Goal: Task Accomplishment & Management: Complete application form

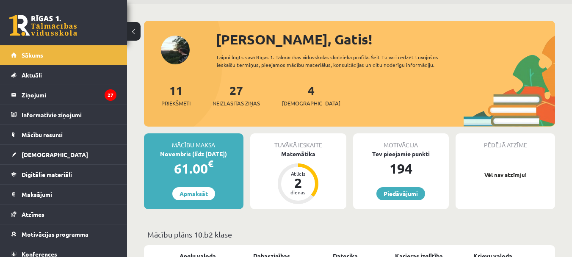
scroll to position [42, 0]
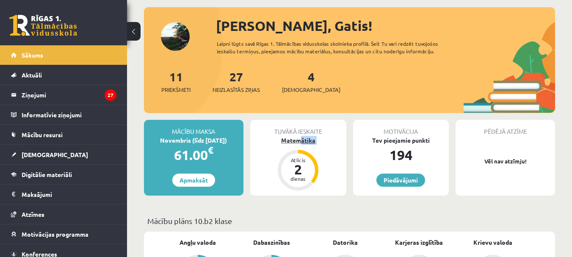
click at [301, 144] on div "Tuvākā ieskaite Matemātika Atlicis 2 dienas" at bounding box center [298, 158] width 96 height 76
click at [299, 141] on div "Matemātika" at bounding box center [298, 140] width 96 height 9
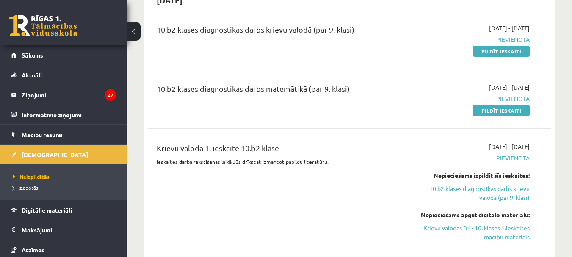
scroll to position [593, 0]
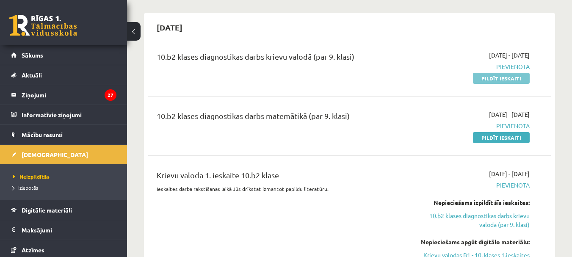
click at [485, 80] on link "Pildīt ieskaiti" at bounding box center [501, 78] width 57 height 11
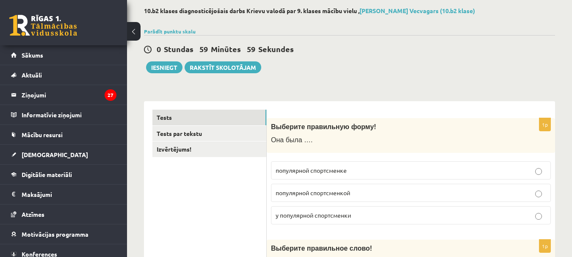
scroll to position [85, 0]
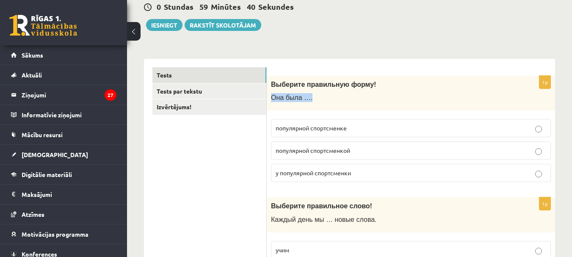
drag, startPoint x: 363, startPoint y: 82, endPoint x: 357, endPoint y: 96, distance: 15.2
click at [357, 96] on div "Выберите правильную форму! Она была …." at bounding box center [411, 93] width 288 height 35
click at [357, 91] on div "Выберите правильную форму! Она была …." at bounding box center [411, 93] width 288 height 35
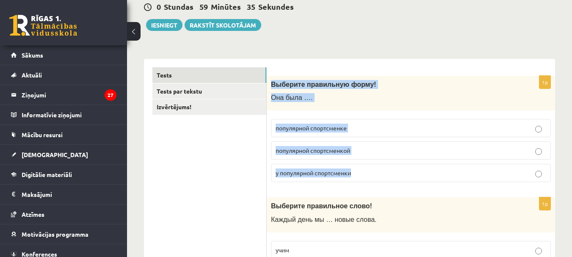
drag, startPoint x: 271, startPoint y: 85, endPoint x: 425, endPoint y: 189, distance: 186.3
drag, startPoint x: 391, startPoint y: 83, endPoint x: 370, endPoint y: 79, distance: 21.5
click at [390, 83] on p "Выберите правильную форму!" at bounding box center [390, 84] width 238 height 9
click at [427, 115] on fieldset "популярной спортсменке популярной спортсменкой у популярной спортсменки" at bounding box center [411, 150] width 280 height 70
click at [423, 104] on div "Выберите правильную форму! Она была …." at bounding box center [411, 93] width 288 height 35
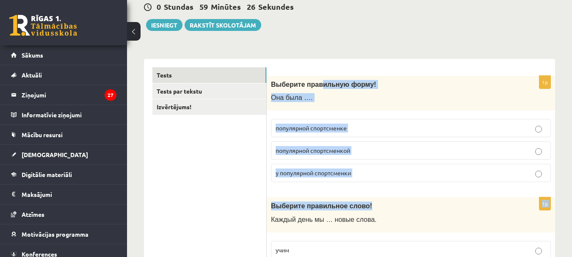
drag, startPoint x: 321, startPoint y: 94, endPoint x: 376, endPoint y: 198, distance: 117.3
drag, startPoint x: 376, startPoint y: 198, endPoint x: 387, endPoint y: 77, distance: 121.6
click at [387, 77] on div "Выберите правильную форму! Она была …." at bounding box center [411, 93] width 288 height 35
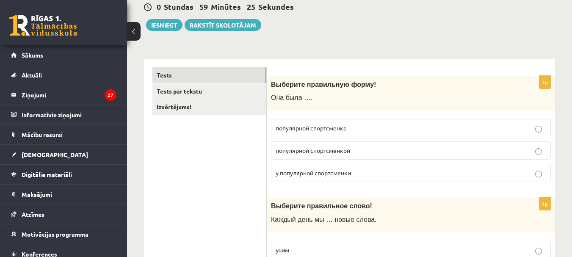
click at [290, 76] on div "Выберите правильную форму! Она была …." at bounding box center [411, 93] width 288 height 35
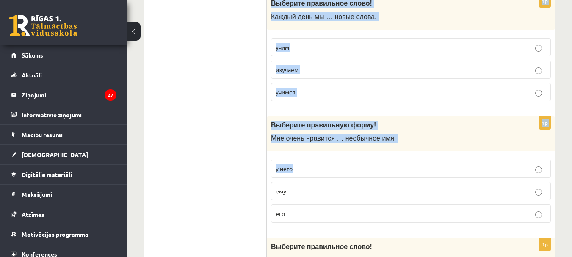
scroll to position [296, 0]
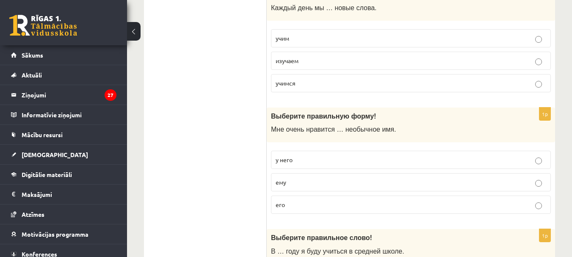
drag, startPoint x: 362, startPoint y: 168, endPoint x: 244, endPoint y: 152, distance: 118.5
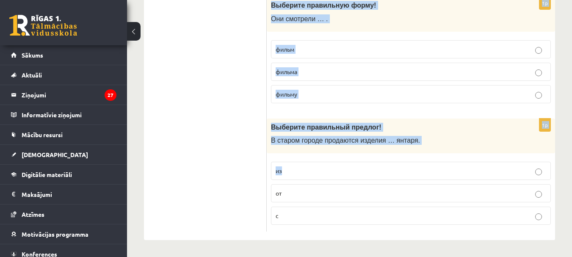
scroll to position [2590, 0]
drag, startPoint x: 271, startPoint y: 166, endPoint x: 403, endPoint y: 224, distance: 144.1
copy form "Выберите правильную форму! Она была …. популярной спортсменке популярной спортс…"
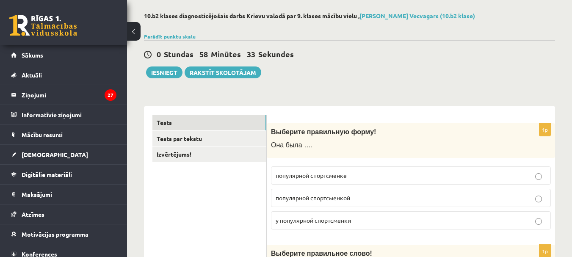
scroll to position [85, 0]
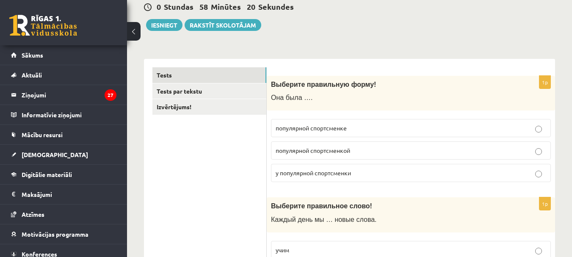
click at [322, 148] on span "популярной спортсменкой" at bounding box center [313, 151] width 75 height 8
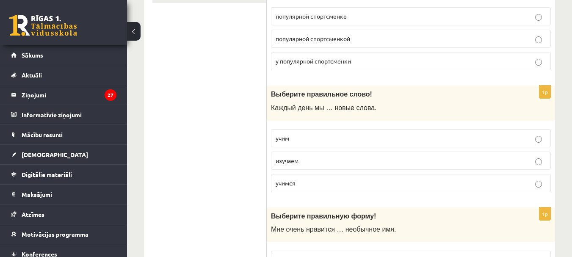
scroll to position [212, 0]
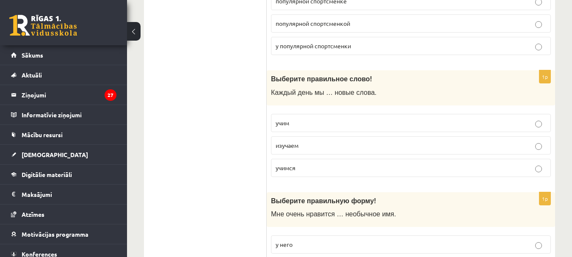
click at [280, 118] on label "учим" at bounding box center [411, 123] width 280 height 18
click at [311, 121] on p "учим" at bounding box center [411, 123] width 271 height 9
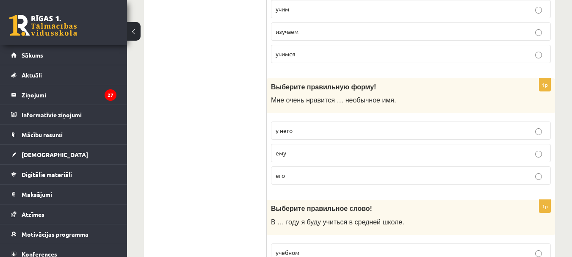
scroll to position [339, 0]
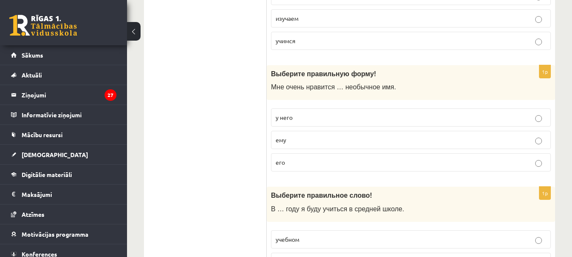
click at [384, 155] on label "его" at bounding box center [411, 162] width 280 height 18
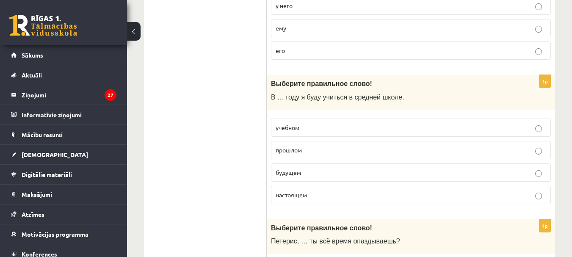
scroll to position [466, 0]
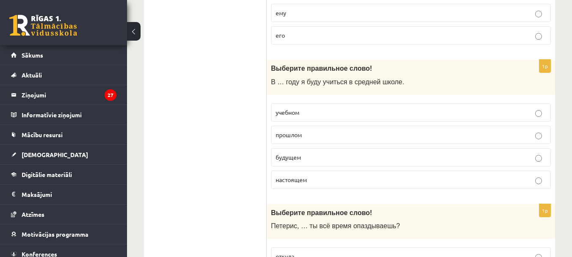
click at [344, 157] on p "будущем" at bounding box center [411, 157] width 271 height 9
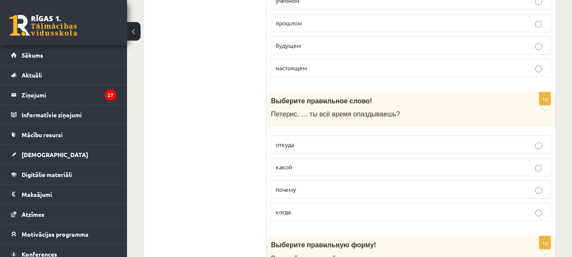
scroll to position [593, 0]
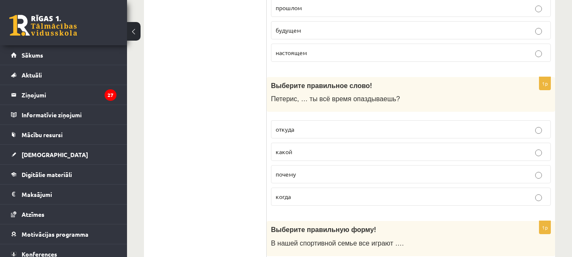
click at [318, 175] on p "почему" at bounding box center [411, 174] width 271 height 9
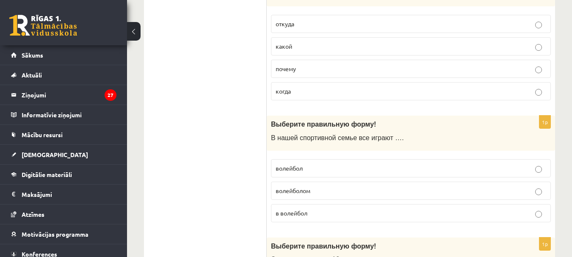
scroll to position [720, 0]
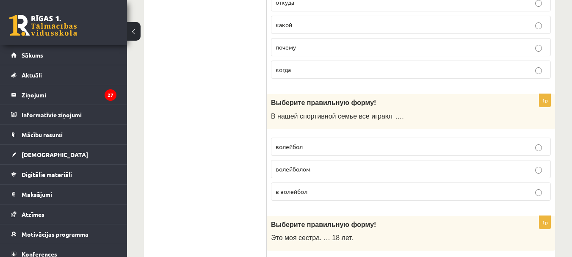
click at [329, 188] on p "в волейбол" at bounding box center [411, 191] width 271 height 9
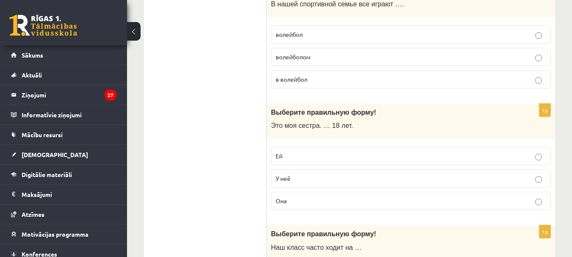
scroll to position [847, 0]
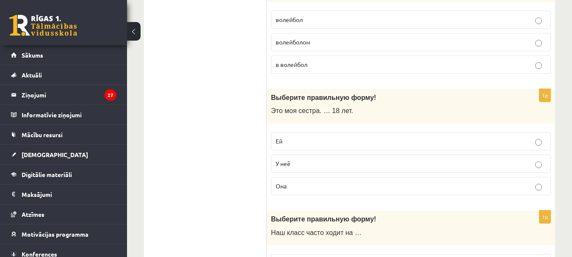
click at [284, 146] on p "Ей" at bounding box center [411, 141] width 271 height 9
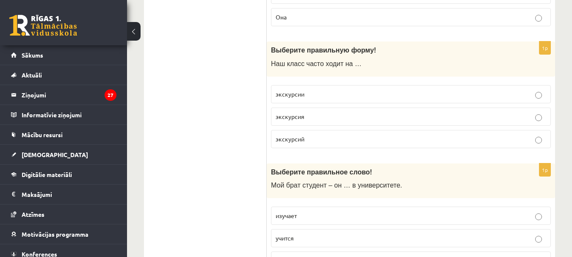
scroll to position [1016, 0]
click at [306, 95] on p "экскурсии" at bounding box center [411, 93] width 271 height 9
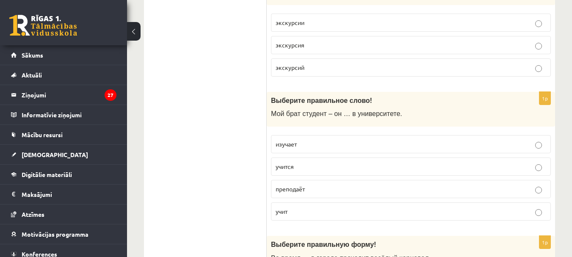
scroll to position [1101, 0]
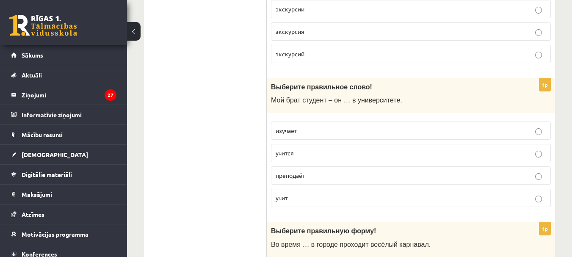
click at [296, 155] on p "учится" at bounding box center [411, 153] width 271 height 9
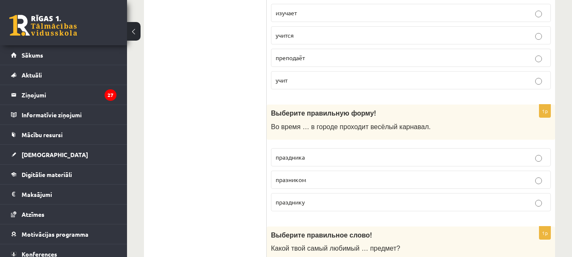
scroll to position [1228, 0]
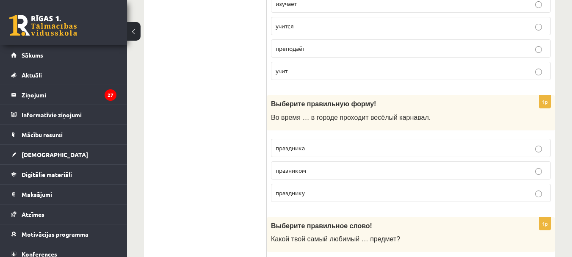
click at [346, 149] on p "праздника" at bounding box center [411, 148] width 271 height 9
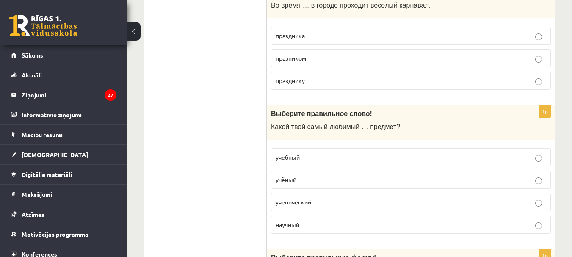
scroll to position [1355, 0]
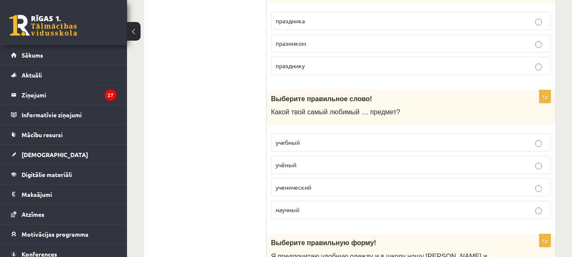
click at [315, 144] on p "учебный" at bounding box center [411, 142] width 271 height 9
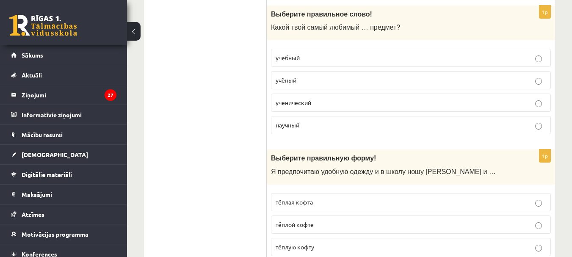
scroll to position [1482, 0]
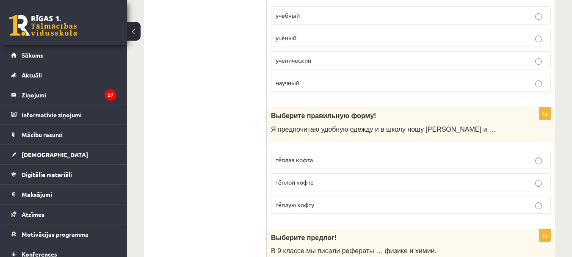
click at [320, 197] on label "тёплую кофту" at bounding box center [411, 205] width 280 height 18
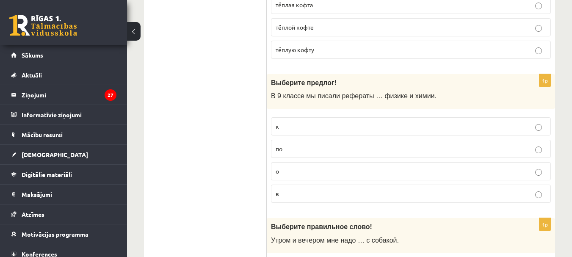
scroll to position [1652, 0]
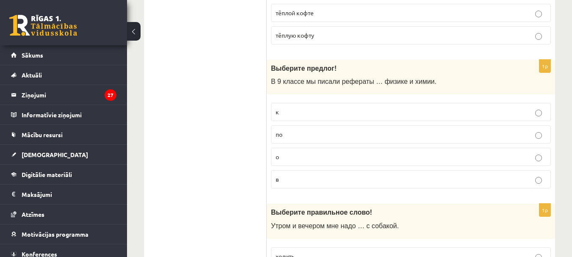
click at [360, 140] on label "по" at bounding box center [411, 134] width 280 height 18
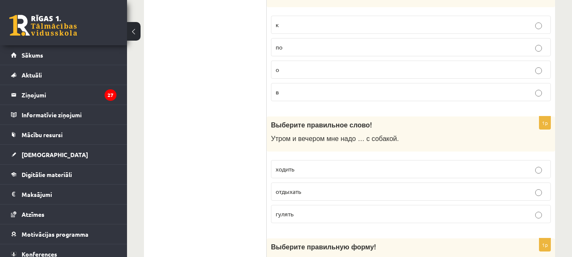
scroll to position [1779, 0]
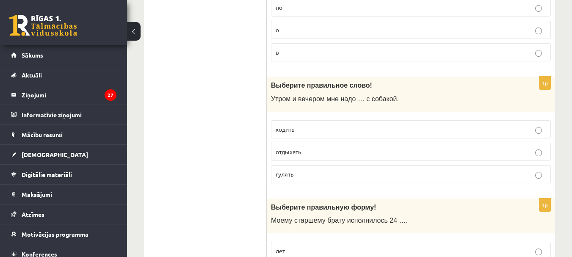
click at [286, 178] on p "гулять" at bounding box center [411, 174] width 271 height 9
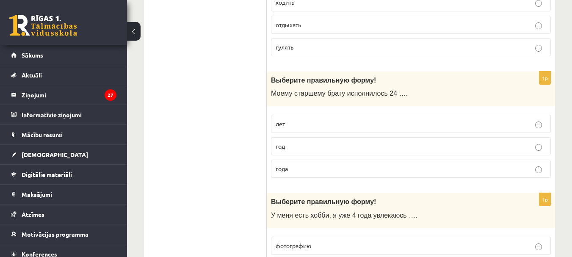
scroll to position [1948, 0]
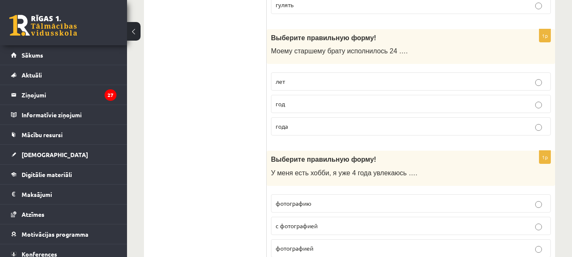
click at [281, 82] on span "лет" at bounding box center [280, 81] width 9 height 8
click at [304, 124] on p "года" at bounding box center [411, 126] width 271 height 9
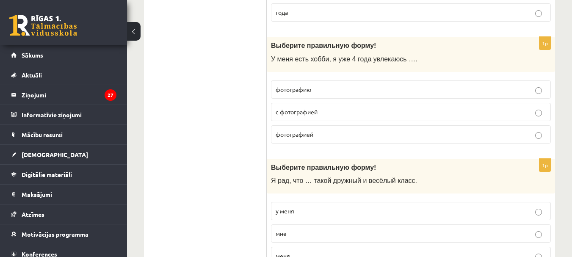
scroll to position [2075, 0]
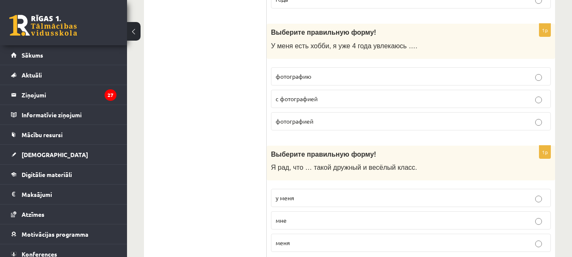
click at [324, 116] on label "фотографией" at bounding box center [411, 121] width 280 height 18
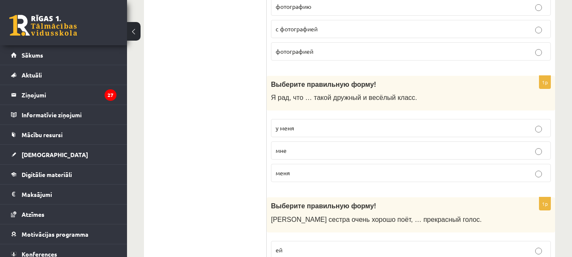
scroll to position [2160, 0]
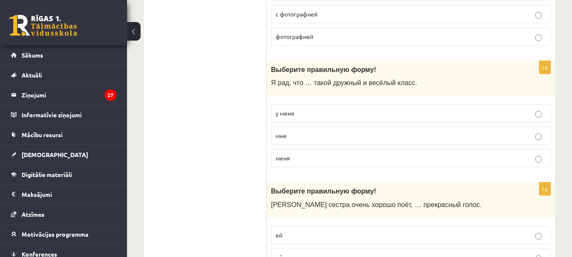
click at [360, 119] on label "у меня" at bounding box center [411, 113] width 280 height 18
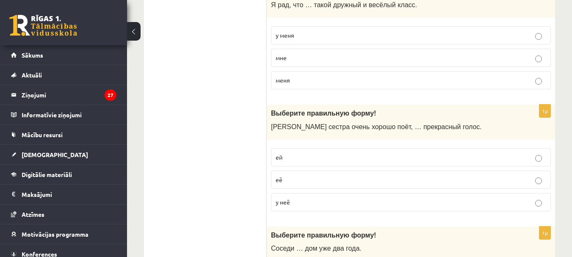
scroll to position [2244, 0]
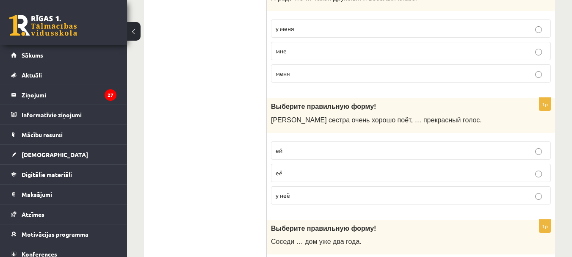
click at [289, 193] on p "у неё" at bounding box center [411, 195] width 271 height 9
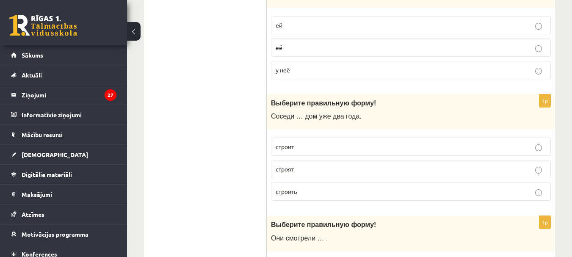
scroll to position [2371, 0]
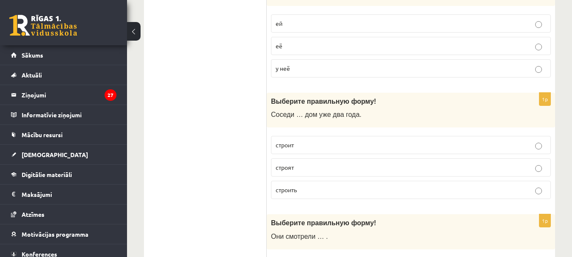
click at [284, 167] on span "строят" at bounding box center [285, 167] width 18 height 8
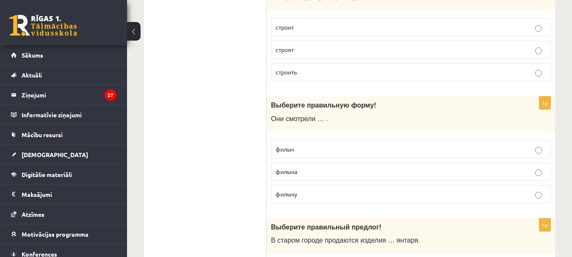
scroll to position [2499, 0]
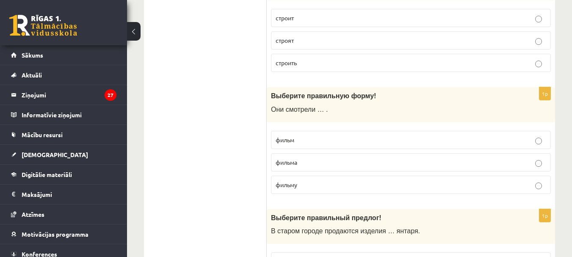
click at [305, 181] on p "фильму" at bounding box center [411, 184] width 271 height 9
click at [276, 140] on span "фильм" at bounding box center [285, 140] width 19 height 8
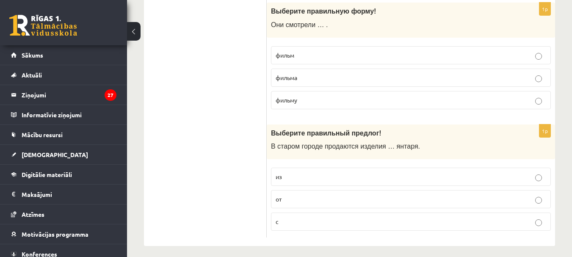
scroll to position [2590, 0]
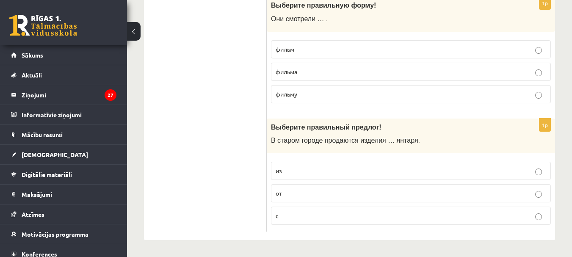
click at [284, 173] on p "из" at bounding box center [411, 170] width 271 height 9
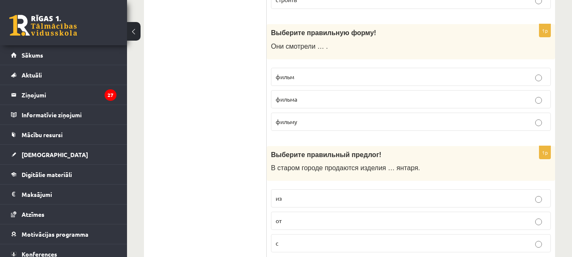
scroll to position [2547, 0]
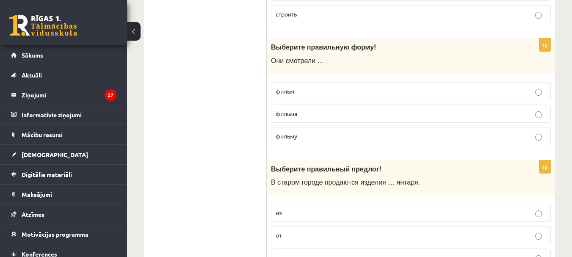
click at [279, 132] on p "фильму" at bounding box center [411, 136] width 271 height 9
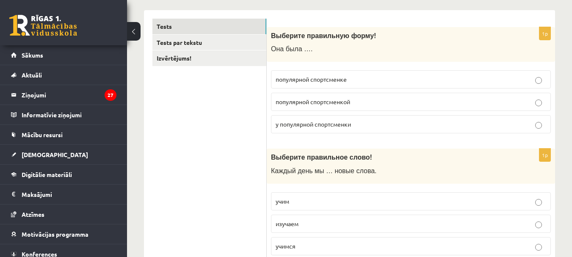
scroll to position [6, 0]
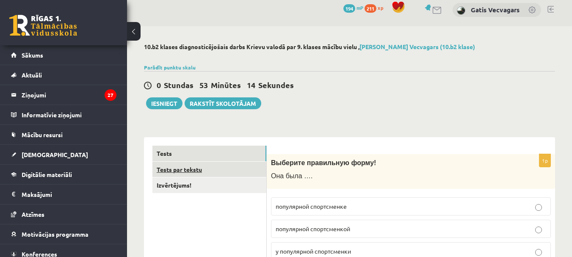
click at [190, 166] on link "Tests par tekstu" at bounding box center [209, 170] width 114 height 16
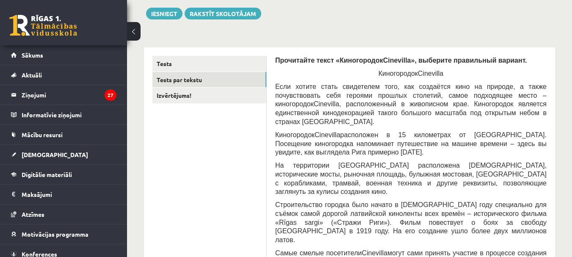
scroll to position [81, 0]
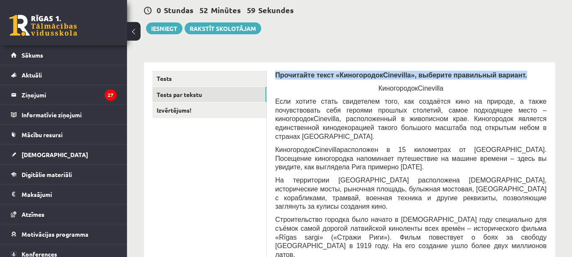
drag, startPoint x: 325, startPoint y: 85, endPoint x: 268, endPoint y: 76, distance: 57.0
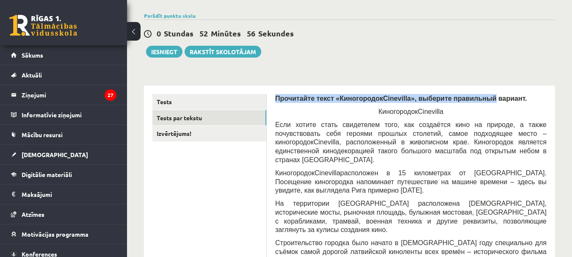
drag, startPoint x: 270, startPoint y: 74, endPoint x: 468, endPoint y: 99, distance: 199.8
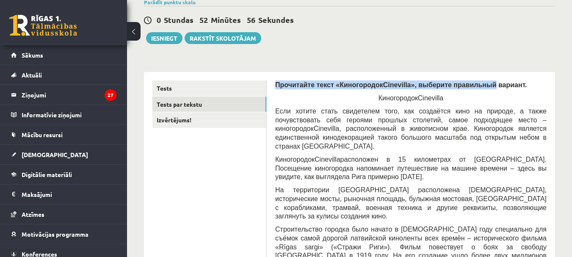
scroll to position [124, 0]
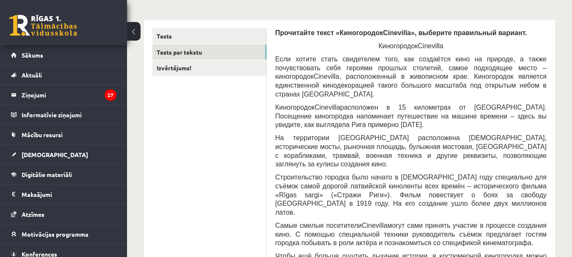
drag, startPoint x: 468, startPoint y: 99, endPoint x: 504, endPoint y: 48, distance: 62.4
click at [504, 48] on p "Киногородок Cinevilla" at bounding box center [410, 46] width 271 height 9
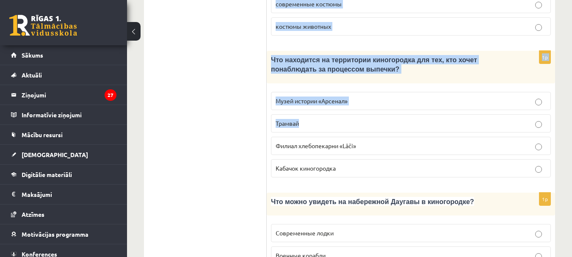
scroll to position [1309, 0]
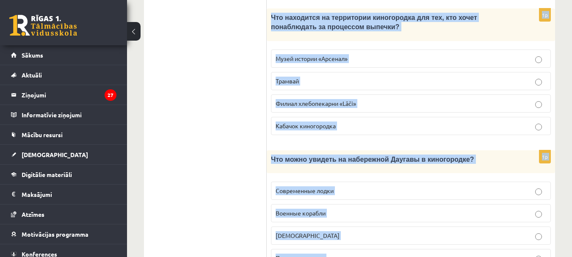
drag, startPoint x: 273, startPoint y: 31, endPoint x: 409, endPoint y: 209, distance: 223.9
copy form "Прочитайте текст «Киногородок Cinevilla », выберите правильный вариант. Киногор…"
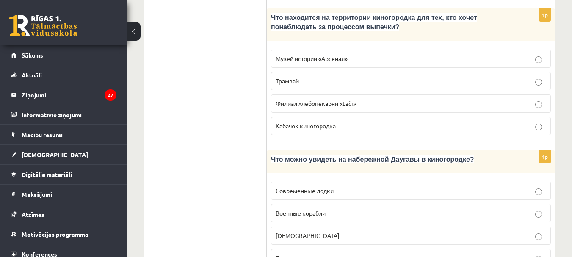
drag, startPoint x: 230, startPoint y: 83, endPoint x: 249, endPoint y: 84, distance: 19.1
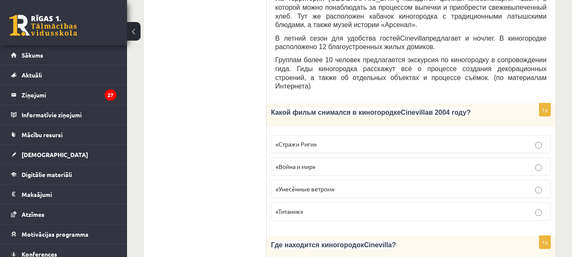
scroll to position [420, 0]
click at [313, 141] on span "«Стражи Риги»" at bounding box center [296, 145] width 41 height 8
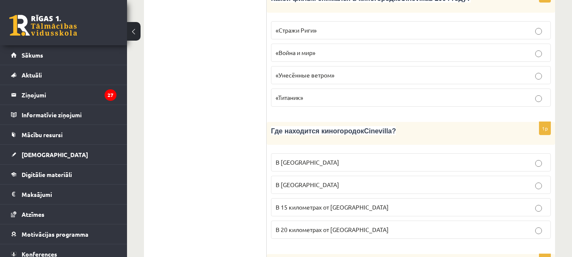
scroll to position [547, 0]
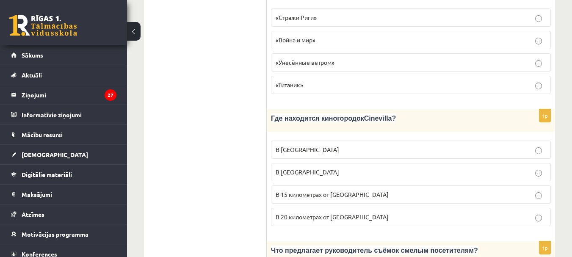
click at [296, 190] on p "В 15 километрах от Тукумса" at bounding box center [411, 194] width 271 height 9
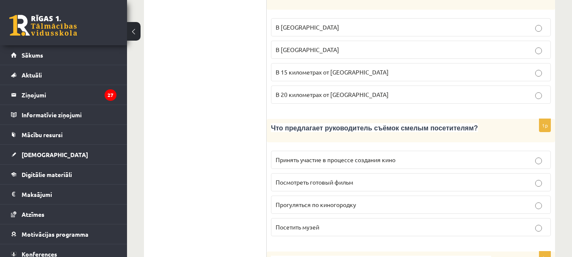
scroll to position [674, 0]
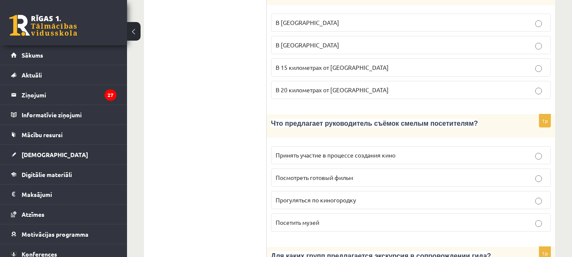
click at [318, 196] on span "Прогуляться по киногородку" at bounding box center [316, 200] width 80 height 8
click at [322, 151] on span "Принять участие в процессе создания кино" at bounding box center [336, 155] width 120 height 8
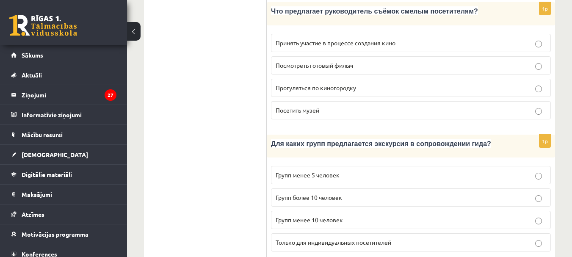
scroll to position [801, 0]
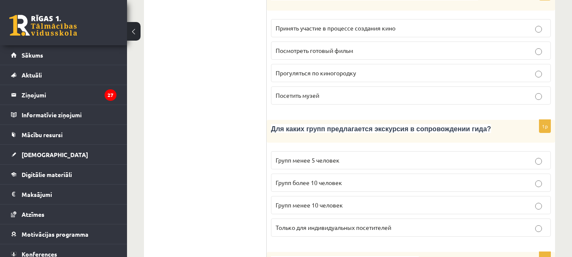
click at [310, 196] on label "Групп менее 10 человек" at bounding box center [411, 205] width 280 height 18
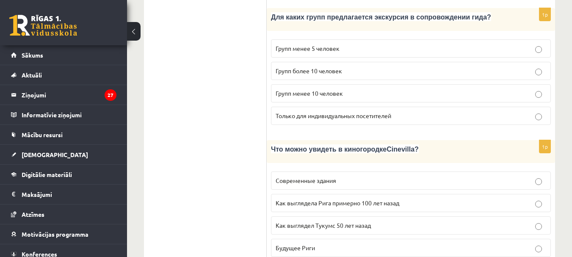
scroll to position [928, 0]
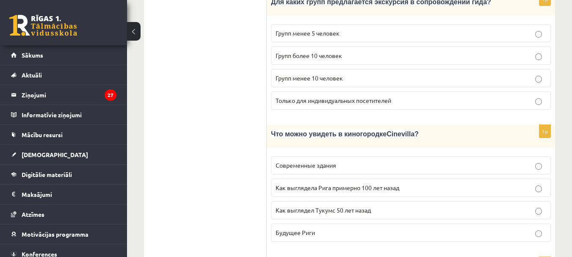
click at [321, 184] on span "Как выглядела Рига примерно 100 лет назад" at bounding box center [338, 188] width 124 height 8
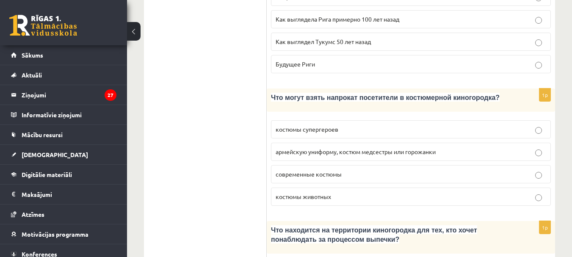
scroll to position [1098, 0]
click at [297, 147] on span "армейскую униформу, костюм медсестры или горожанки" at bounding box center [356, 151] width 160 height 8
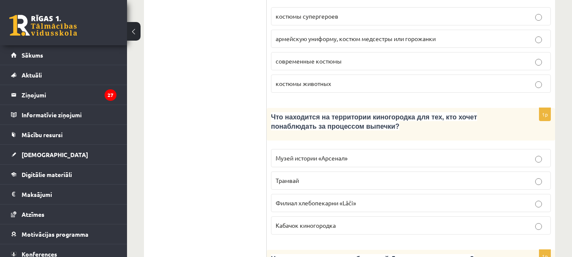
scroll to position [1225, 0]
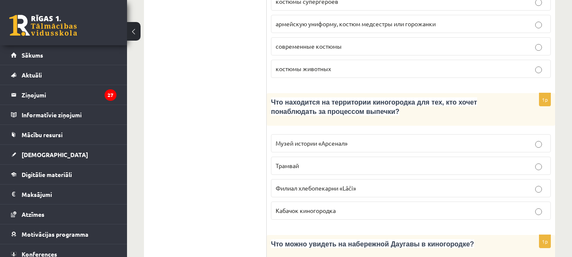
click at [343, 179] on label "Филиал хлебопекарни «Lāči»" at bounding box center [411, 188] width 280 height 18
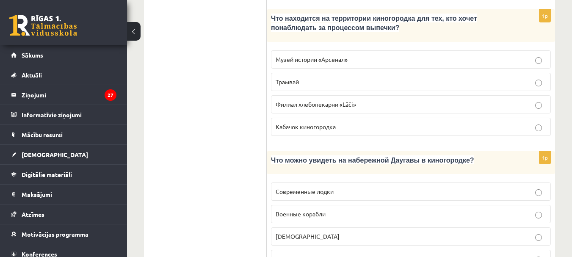
scroll to position [1309, 0]
click at [342, 231] on p "Кораблики" at bounding box center [411, 235] width 271 height 9
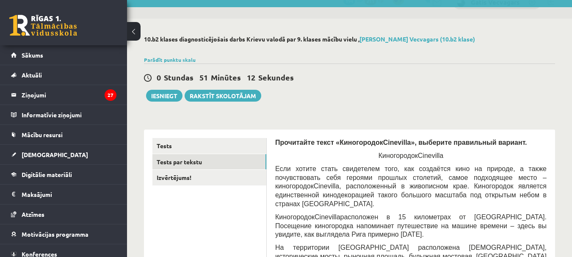
scroll to position [0, 0]
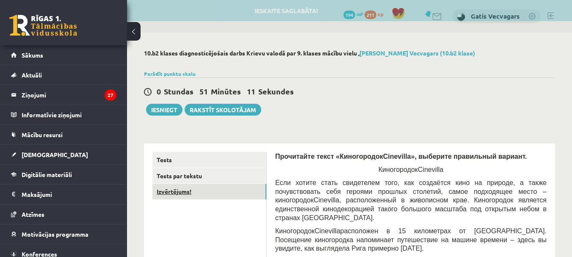
click at [260, 188] on link "Izvērtējums!" at bounding box center [209, 192] width 114 height 16
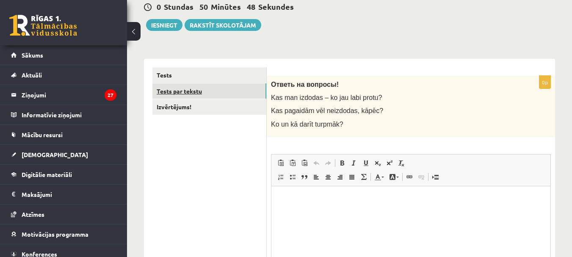
click at [234, 89] on link "Tests par tekstu" at bounding box center [209, 91] width 114 height 16
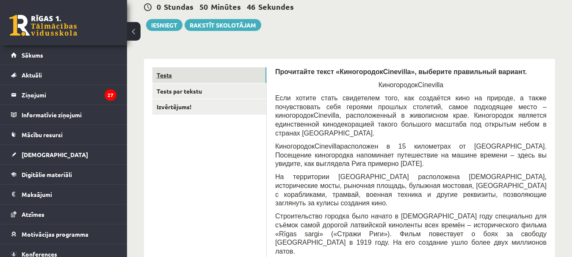
click at [235, 73] on link "Tests" at bounding box center [209, 75] width 114 height 16
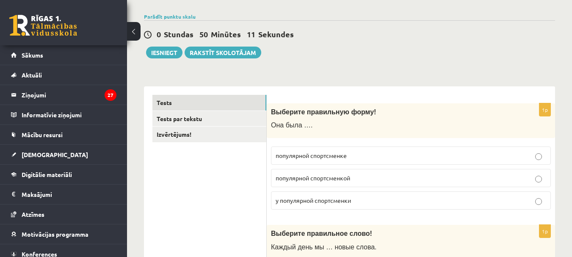
scroll to position [7, 0]
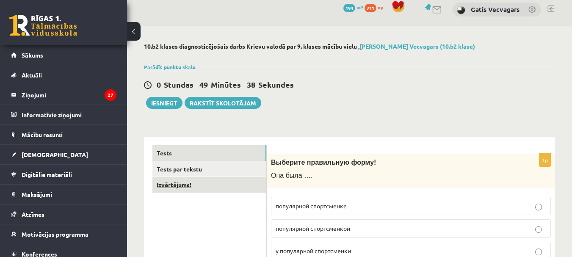
click at [212, 178] on link "Izvērtējums!" at bounding box center [209, 185] width 114 height 16
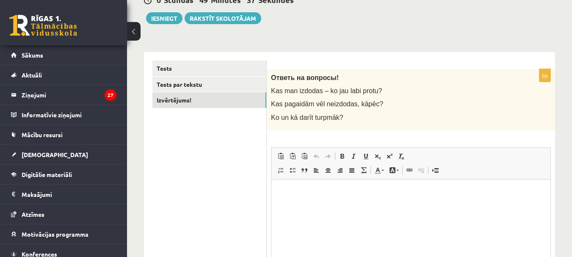
scroll to position [0, 0]
click at [295, 188] on p "Bagātinātā teksta redaktors, wiswyg-editor-user-answer-47433810367380" at bounding box center [411, 192] width 262 height 9
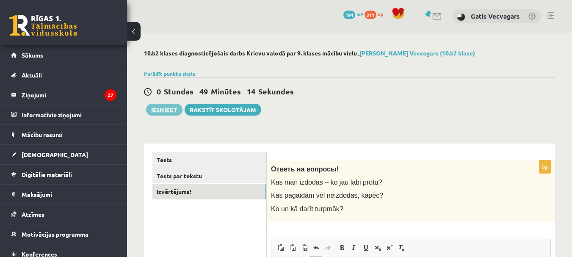
click at [168, 112] on button "Iesniegt" at bounding box center [164, 110] width 36 height 12
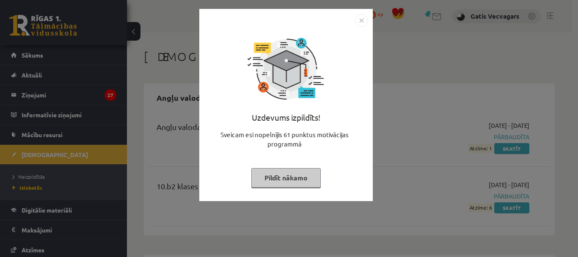
click at [361, 22] on img "Close" at bounding box center [361, 20] width 13 height 13
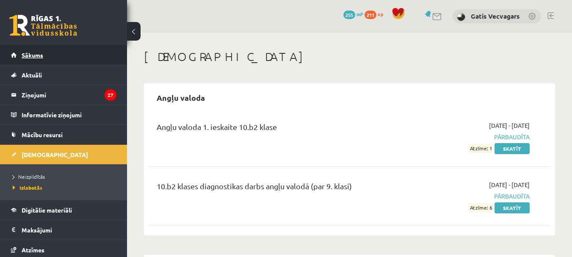
click at [37, 51] on link "Sākums" at bounding box center [63, 54] width 105 height 19
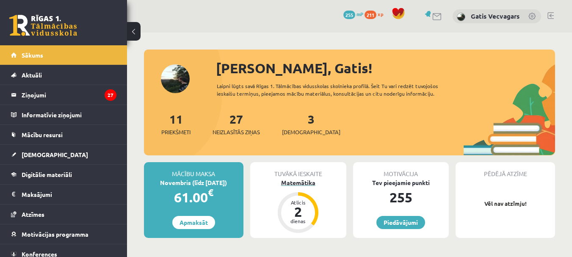
click at [310, 183] on div "Matemātika" at bounding box center [298, 182] width 96 height 9
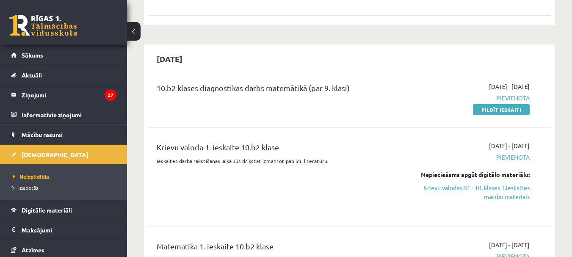
scroll to position [466, 0]
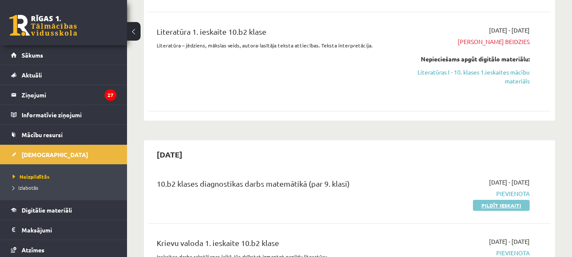
click at [497, 206] on link "Pildīt ieskaiti" at bounding box center [501, 205] width 57 height 11
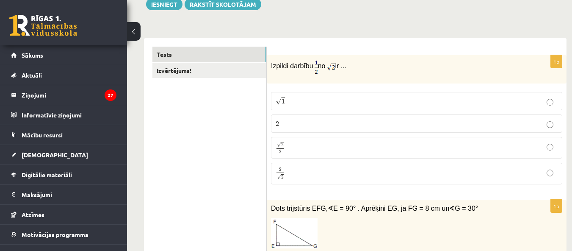
scroll to position [84, 0]
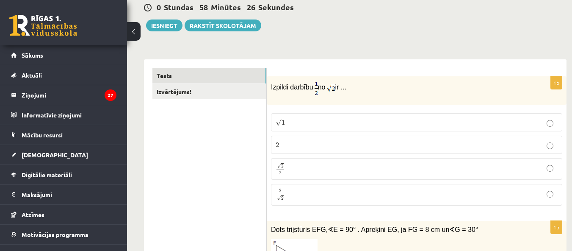
click at [270, 86] on div "Izpildi darbību no ir ..." at bounding box center [417, 90] width 300 height 28
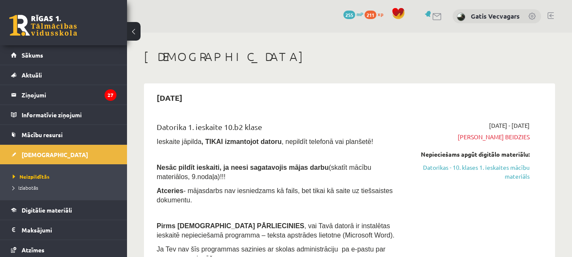
scroll to position [466, 0]
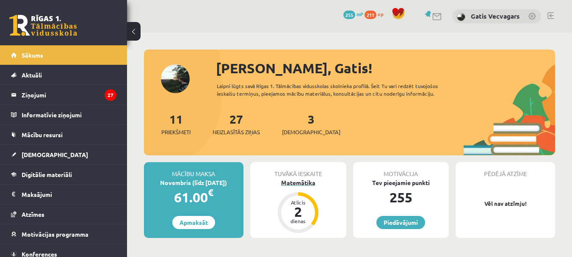
click at [302, 183] on div "Matemātika" at bounding box center [298, 182] width 96 height 9
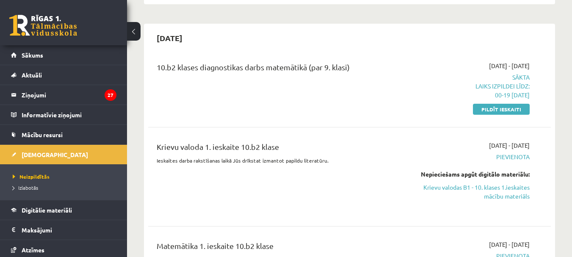
scroll to position [593, 0]
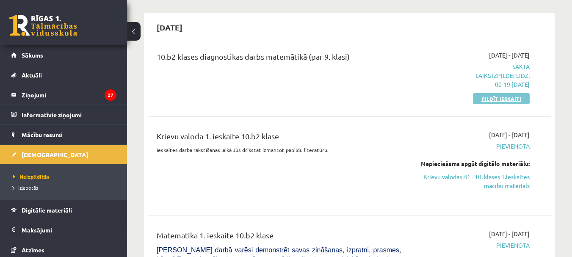
click at [500, 100] on link "Pildīt ieskaiti" at bounding box center [501, 98] width 57 height 11
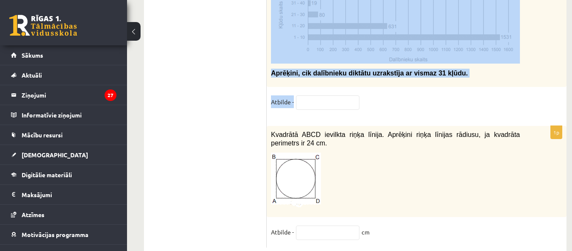
scroll to position [4488, 0]
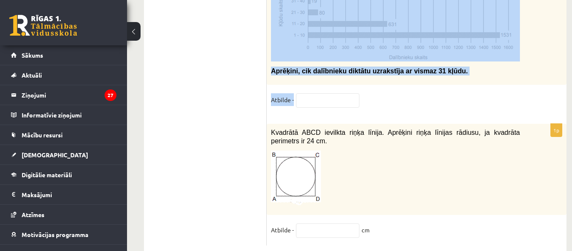
drag, startPoint x: 270, startPoint y: 87, endPoint x: 385, endPoint y: 203, distance: 163.5
copy form "Izpildi darbību no ir ... √ 1 1 2 2 √ 2 2 2 2 2 √ 2 2 2 1p Dots trijstūris EFG,…"
click at [526, 177] on div "Kvadrātā ABCD ievilkta riņķa līnija. Aprēķini riņķa līnijas rādiusu, ja kvadrāt…" at bounding box center [417, 169] width 300 height 91
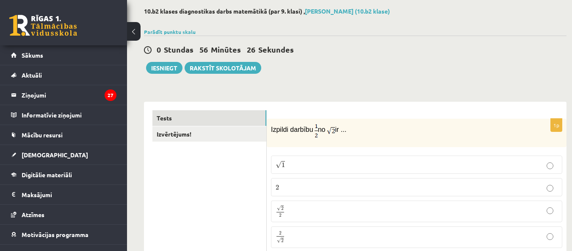
scroll to position [84, 0]
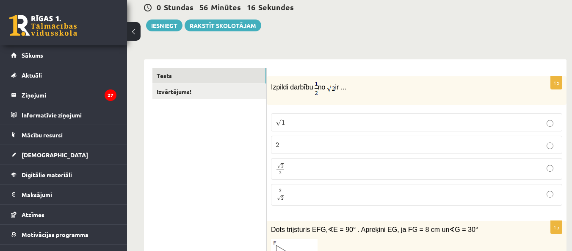
click at [294, 169] on p "√ 2 2 2 2" at bounding box center [417, 169] width 282 height 12
click at [295, 146] on p "2 2" at bounding box center [417, 144] width 282 height 9
click at [295, 164] on p "√ 2 2 2 2" at bounding box center [417, 169] width 282 height 12
click at [300, 193] on p "2 √ 2 2 2" at bounding box center [417, 194] width 282 height 12
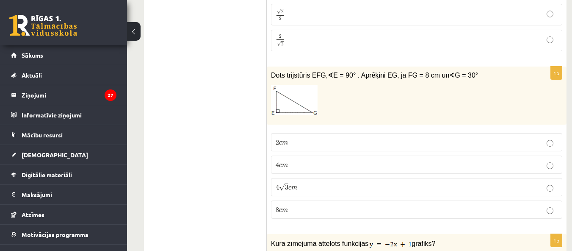
scroll to position [254, 0]
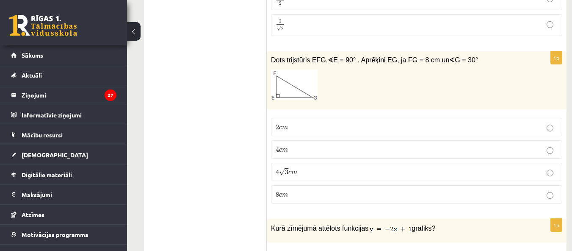
click at [348, 179] on label "4 √ 3 c m 4 3 c m" at bounding box center [416, 172] width 291 height 18
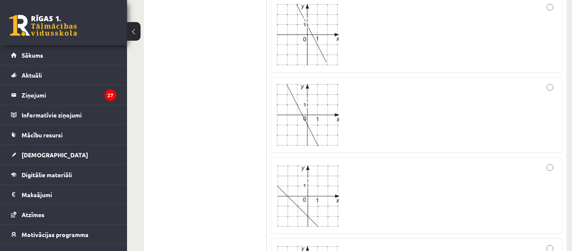
scroll to position [508, 0]
click at [401, 120] on div at bounding box center [417, 114] width 282 height 66
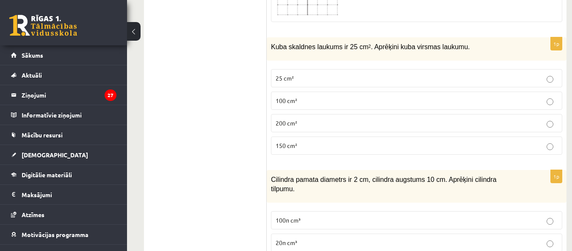
scroll to position [804, 0]
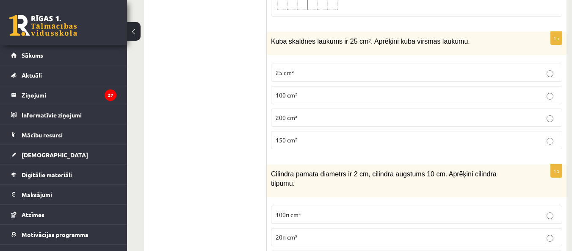
click at [304, 141] on p "150 cm²" at bounding box center [417, 140] width 282 height 9
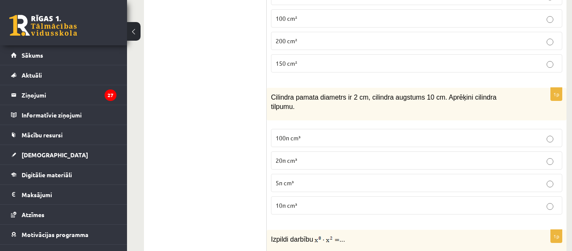
scroll to position [889, 0]
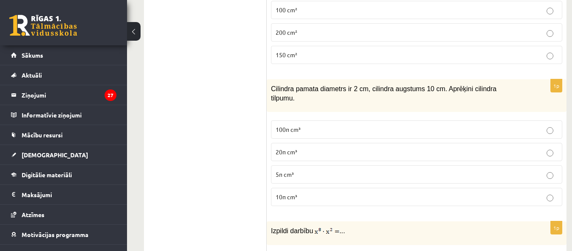
click at [298, 192] on p "10π cm³" at bounding box center [417, 196] width 282 height 9
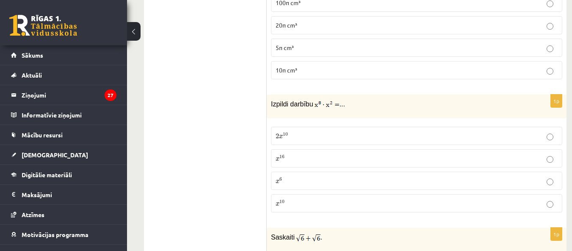
scroll to position [1016, 0]
click at [302, 153] on p "x 16 x 16" at bounding box center [417, 157] width 282 height 9
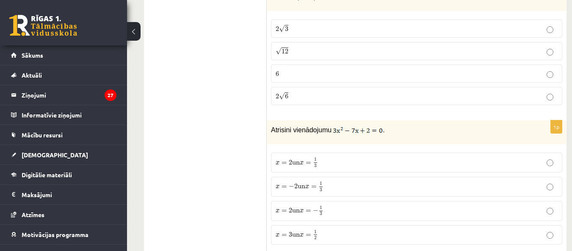
scroll to position [1270, 0]
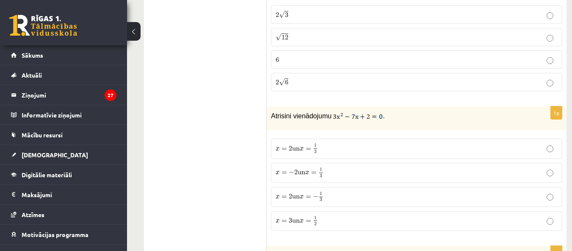
click at [304, 147] on span "x" at bounding box center [302, 149] width 4 height 4
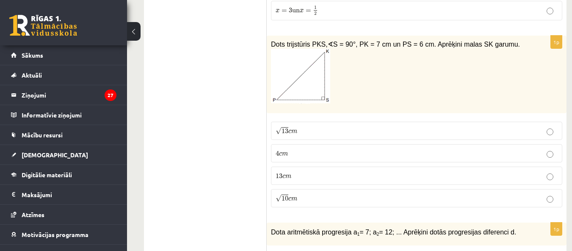
scroll to position [1482, 0]
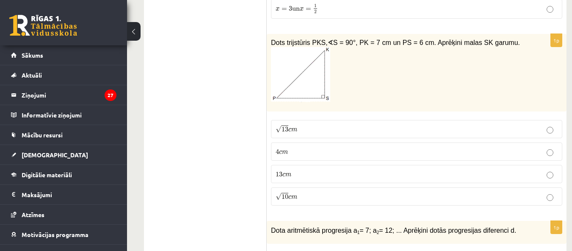
click at [288, 173] on span "m" at bounding box center [288, 175] width 6 height 4
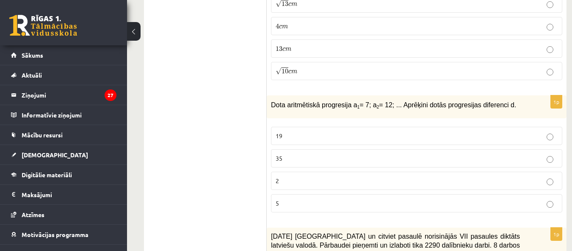
scroll to position [1609, 0]
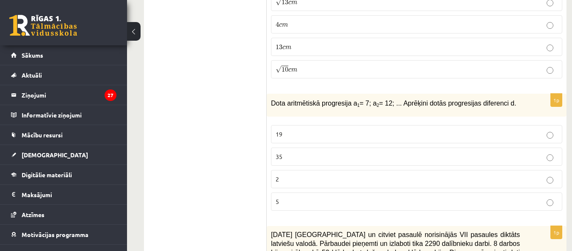
click at [289, 197] on p "5" at bounding box center [417, 201] width 282 height 9
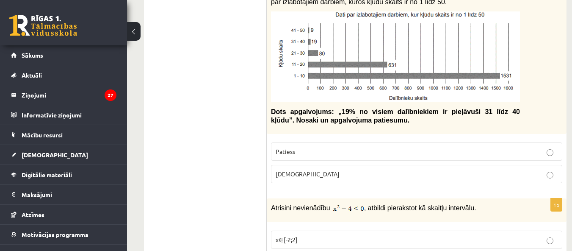
scroll to position [1906, 0]
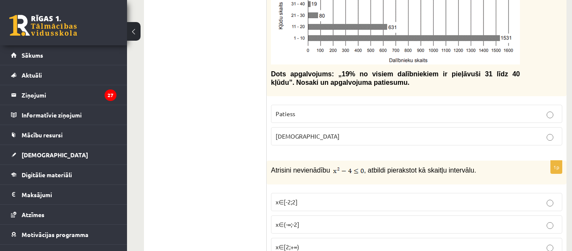
click at [336, 132] on p "Aplams" at bounding box center [417, 136] width 282 height 9
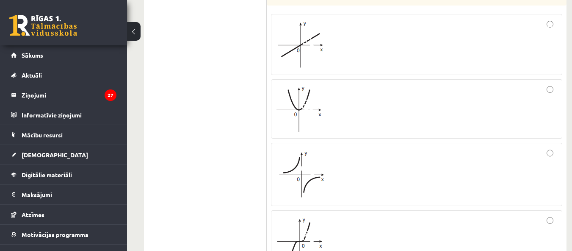
scroll to position [2202, 0]
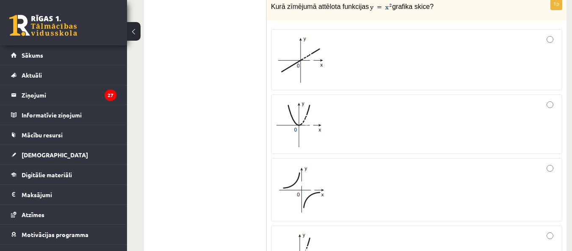
click at [308, 105] on img at bounding box center [300, 124] width 48 height 46
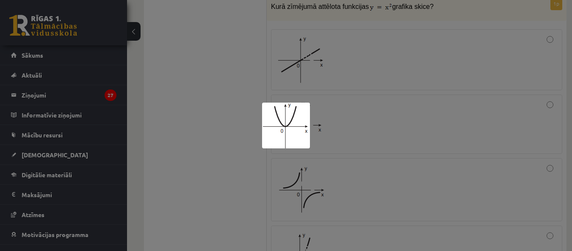
click at [365, 109] on div at bounding box center [286, 125] width 572 height 251
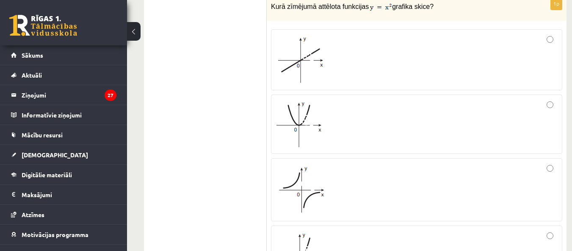
click at [364, 108] on div at bounding box center [417, 124] width 282 height 50
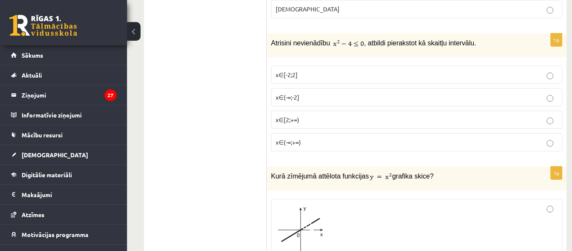
scroll to position [1990, 0]
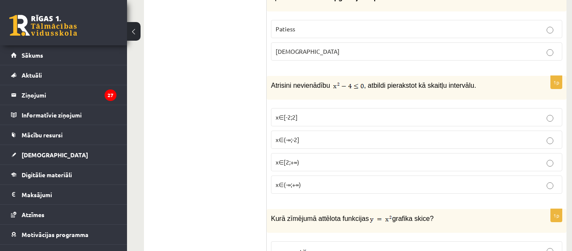
click at [310, 113] on p "x∈[-2;2]" at bounding box center [417, 117] width 282 height 9
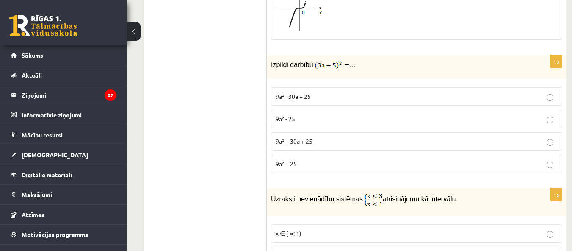
scroll to position [2456, 0]
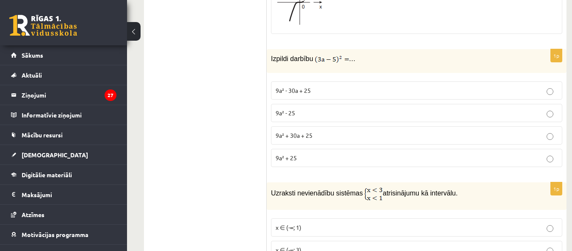
click at [291, 131] on span "9a² + 30a + 25" at bounding box center [294, 135] width 37 height 8
click at [332, 86] on p "9a² - 30a + 25" at bounding box center [417, 90] width 282 height 9
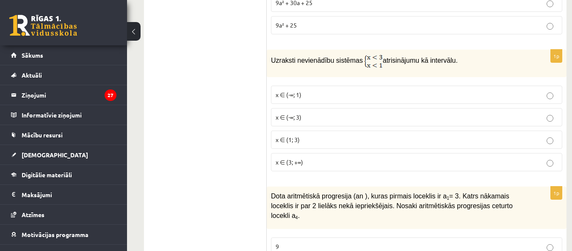
scroll to position [2626, 0]
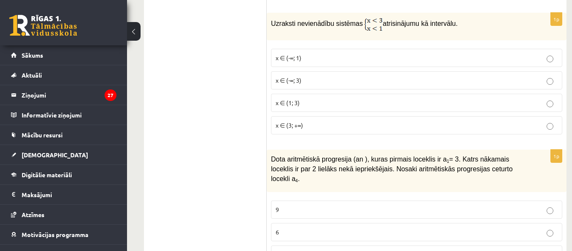
click at [299, 98] on p "x ∈ (1; 3)" at bounding box center [417, 102] width 282 height 9
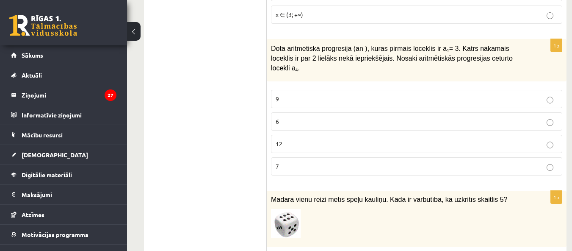
scroll to position [2753, 0]
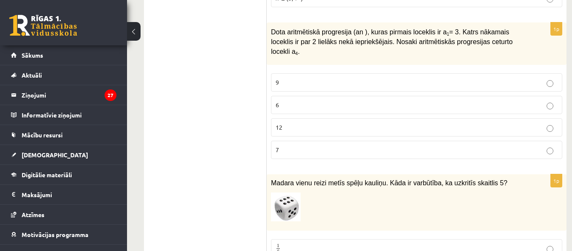
click at [305, 73] on label "9" at bounding box center [416, 82] width 291 height 18
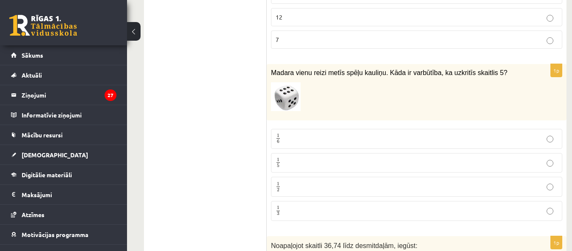
scroll to position [2880, 0]
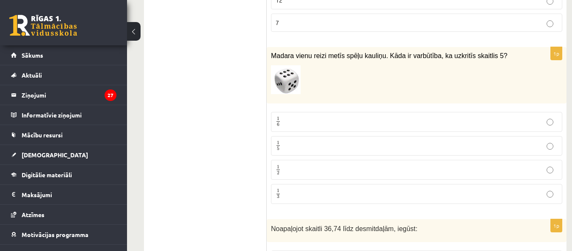
click at [295, 116] on p "1 6 1 6" at bounding box center [417, 121] width 282 height 11
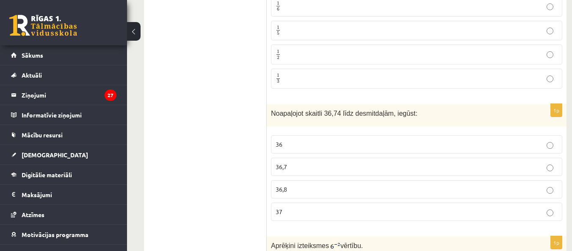
scroll to position [3007, 0]
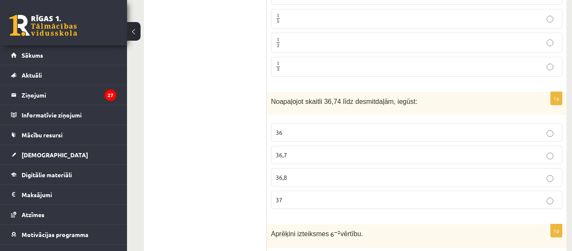
click at [290, 150] on p "36,7" at bounding box center [417, 154] width 282 height 9
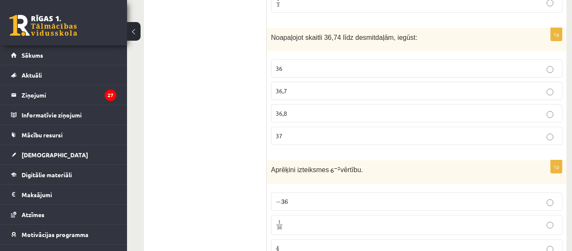
scroll to position [3134, 0]
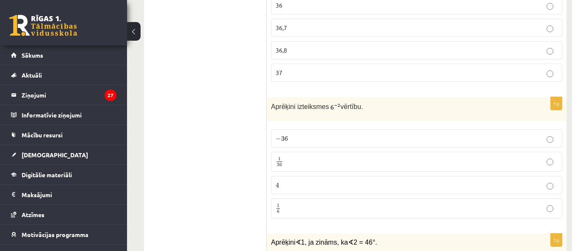
click at [313, 156] on p "1 36 1 36" at bounding box center [417, 161] width 282 height 11
click at [299, 203] on p "1 6 1 6" at bounding box center [417, 208] width 282 height 11
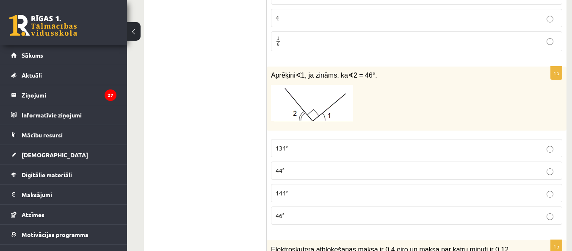
scroll to position [3303, 0]
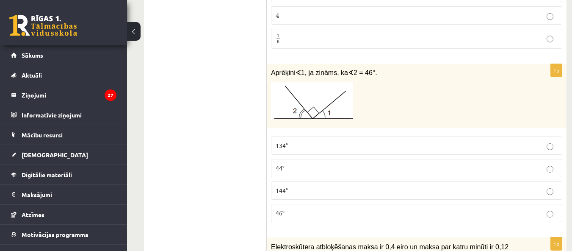
click at [328, 33] on p "1 6 1 6" at bounding box center [417, 38] width 282 height 11
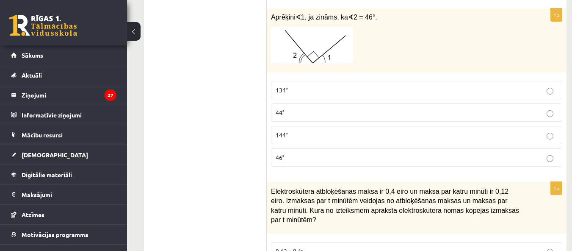
scroll to position [3345, 0]
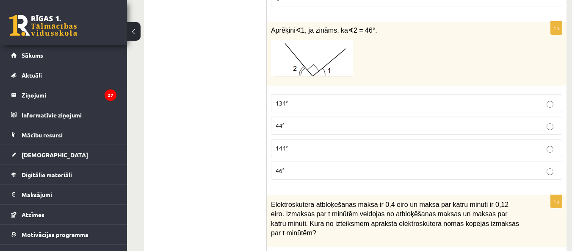
click at [302, 99] on p "134°" at bounding box center [417, 103] width 282 height 9
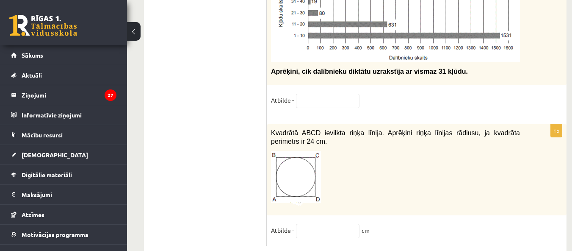
scroll to position [4488, 0]
click at [348, 223] on input "text" at bounding box center [328, 230] width 64 height 14
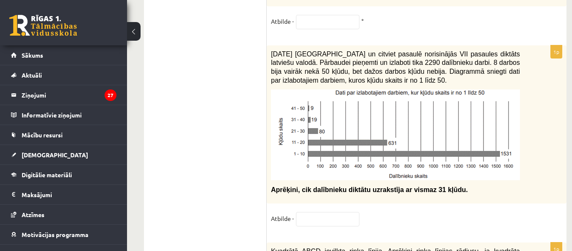
scroll to position [4361, 0]
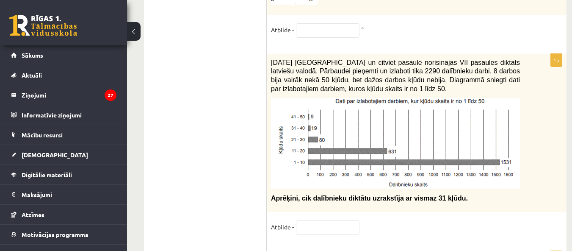
type input "***"
click at [338, 220] on input "text" at bounding box center [328, 227] width 64 height 14
click at [370, 113] on img at bounding box center [395, 143] width 249 height 91
click at [356, 220] on input "text" at bounding box center [328, 227] width 64 height 14
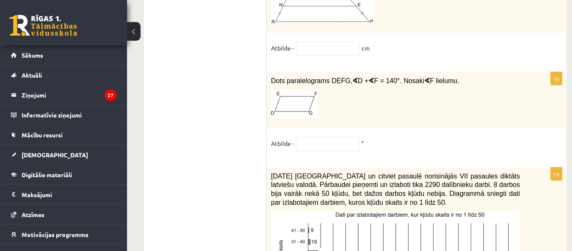
scroll to position [4234, 0]
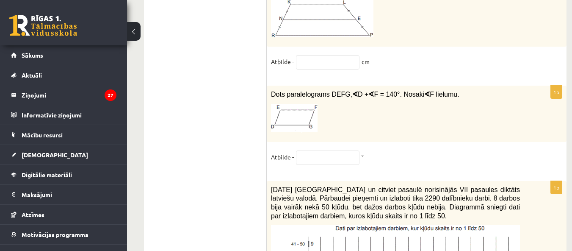
type input "**"
click at [321, 150] on input "text" at bounding box center [328, 157] width 64 height 14
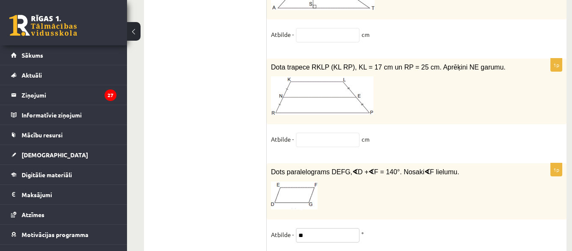
scroll to position [4107, 0]
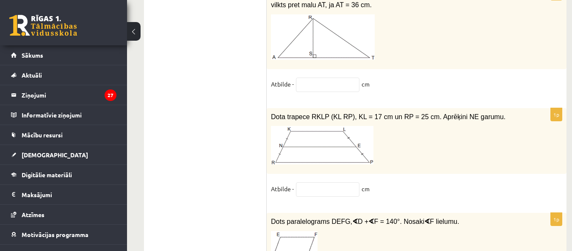
type input "**"
click at [314, 182] on input "text" at bounding box center [328, 189] width 64 height 14
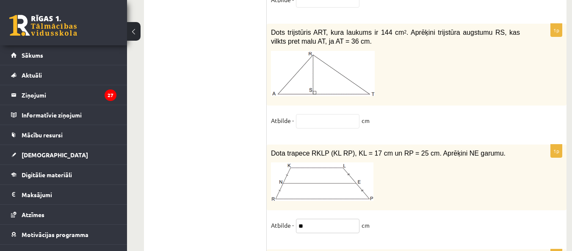
scroll to position [4023, 0]
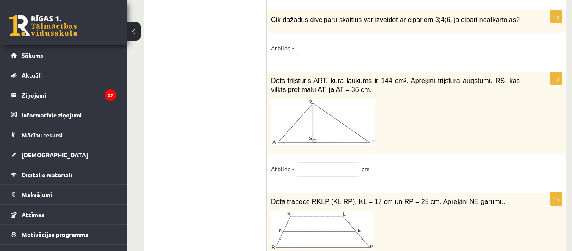
type input "**"
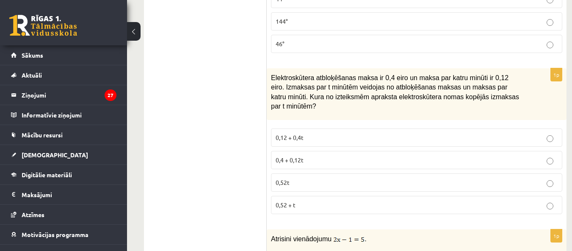
click at [303, 156] on span "0,4 + 0,12t" at bounding box center [290, 160] width 28 height 8
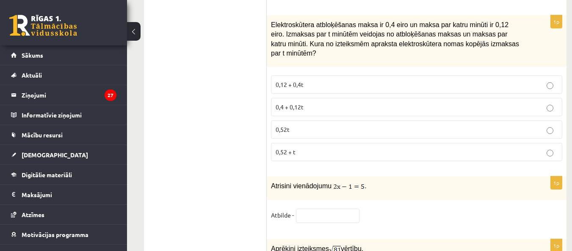
scroll to position [3599, 0]
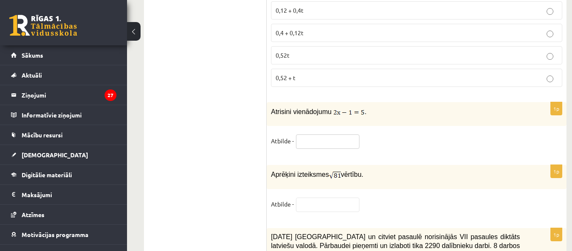
click at [306, 134] on input "text" at bounding box center [328, 141] width 64 height 14
type input "*"
click at [344, 197] on input "text" at bounding box center [328, 204] width 64 height 14
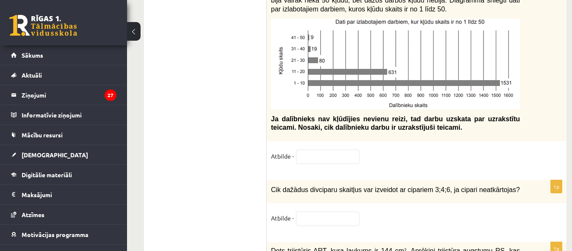
scroll to position [3853, 0]
type input "*"
click at [332, 149] on input "text" at bounding box center [328, 156] width 64 height 14
type input "*"
click at [339, 211] on input "text" at bounding box center [328, 218] width 64 height 14
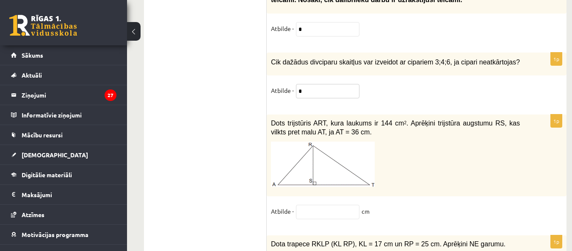
type input "*"
click at [335, 205] on input "text" at bounding box center [328, 212] width 64 height 14
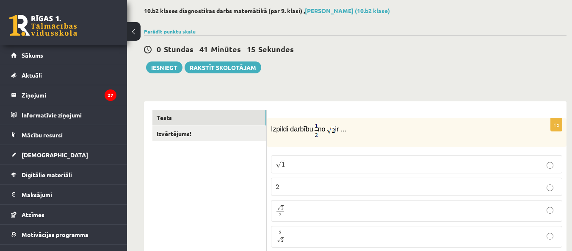
scroll to position [42, 0]
type input "*"
click at [159, 70] on button "Iesniegt" at bounding box center [164, 68] width 36 height 12
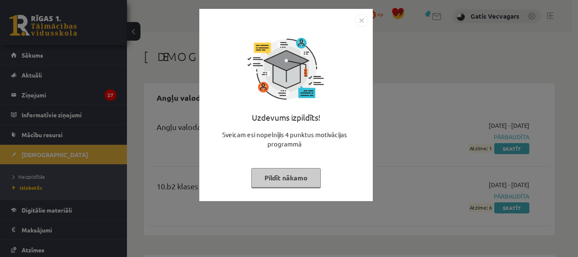
click at [362, 16] on img "Close" at bounding box center [361, 20] width 13 height 13
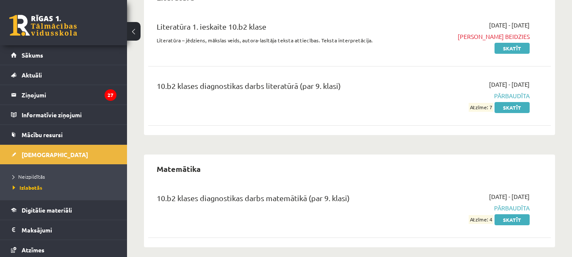
scroll to position [1079, 0]
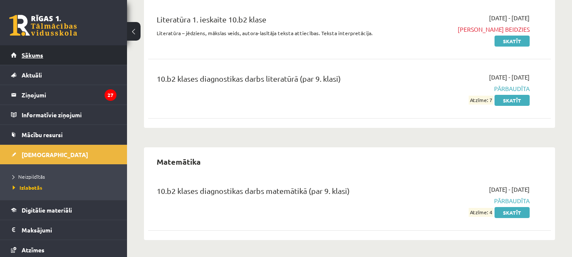
click at [67, 54] on link "Sākums" at bounding box center [63, 54] width 105 height 19
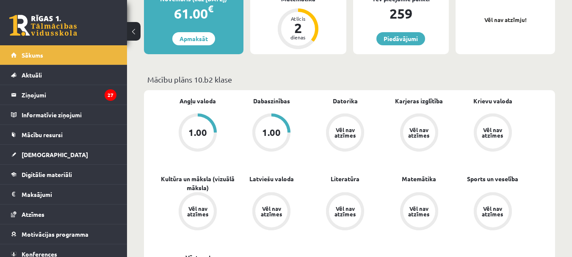
scroll to position [127, 0]
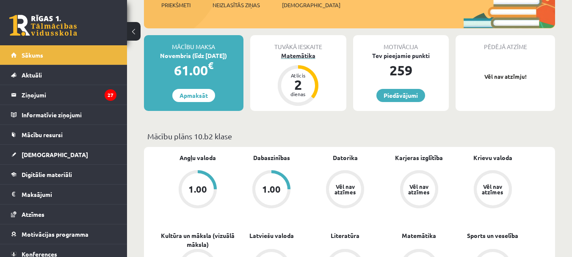
click at [300, 53] on div "Matemātika" at bounding box center [298, 55] width 96 height 9
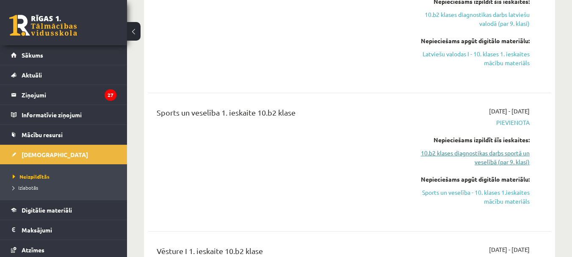
scroll to position [1440, 0]
